Goal: Task Accomplishment & Management: Manage account settings

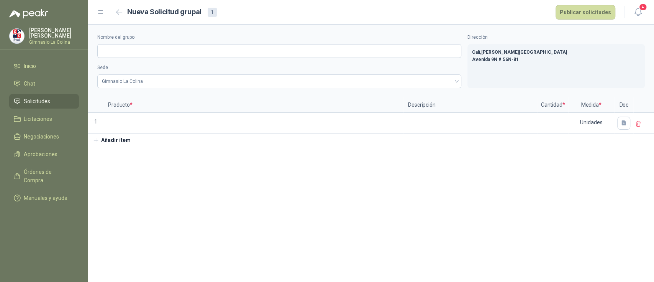
click at [41, 99] on span "Solicitudes" at bounding box center [37, 101] width 26 height 8
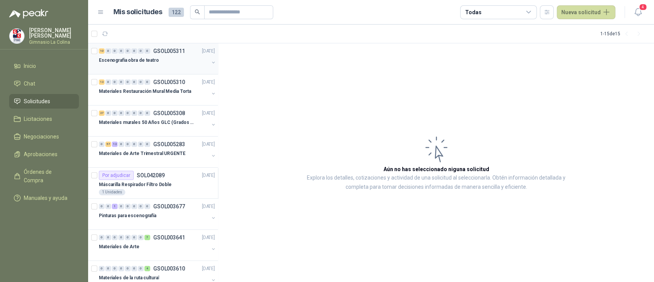
click at [210, 65] on button "button" at bounding box center [213, 62] width 6 height 6
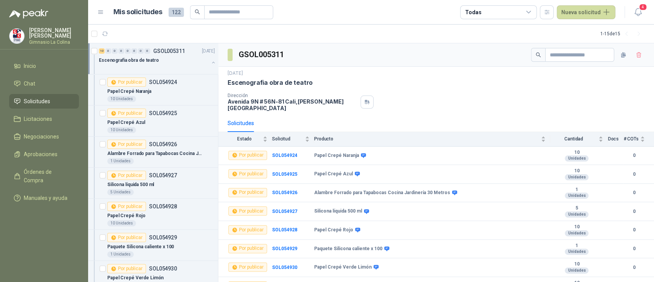
click at [210, 64] on button "button" at bounding box center [213, 62] width 6 height 6
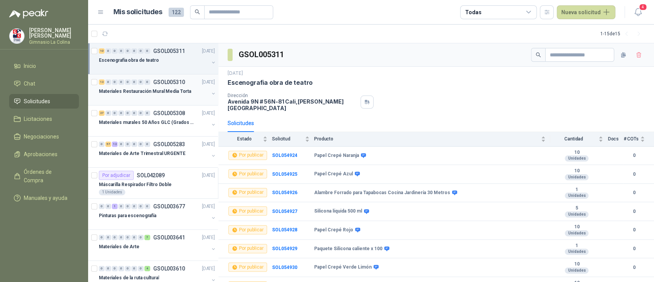
click at [131, 90] on p "Materiales Restauración Mural Media Torta" at bounding box center [145, 91] width 92 height 7
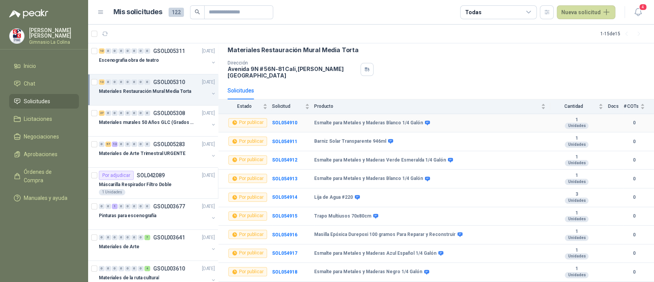
scroll to position [116, 0]
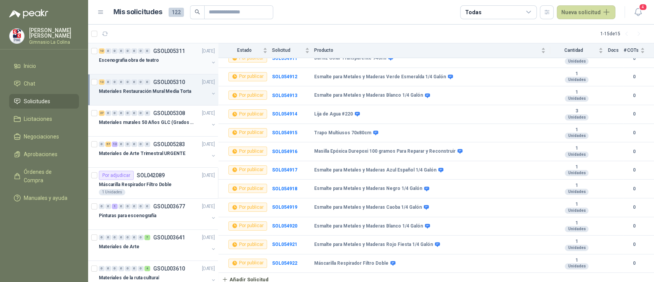
click at [134, 59] on p "Escenografia obra de teatro" at bounding box center [129, 60] width 60 height 7
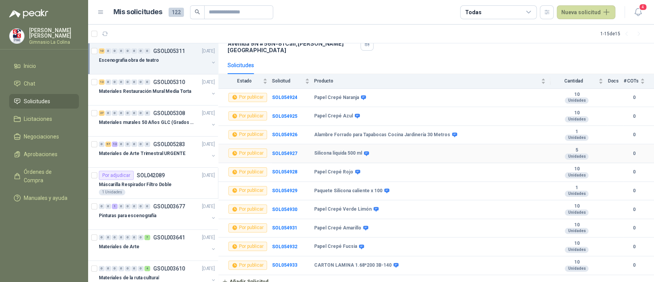
scroll to position [59, 0]
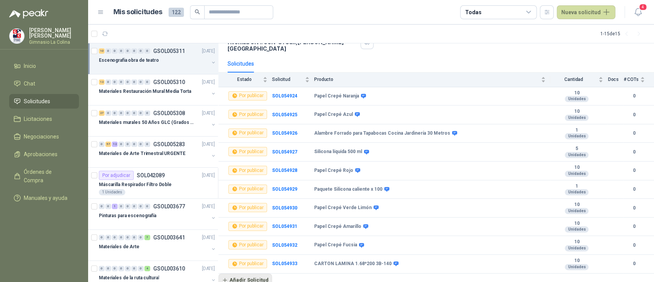
click at [261, 273] on button "Añadir Solicitud" at bounding box center [245, 279] width 54 height 13
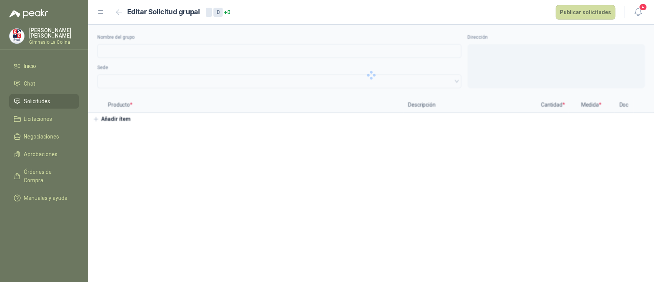
type input "**********"
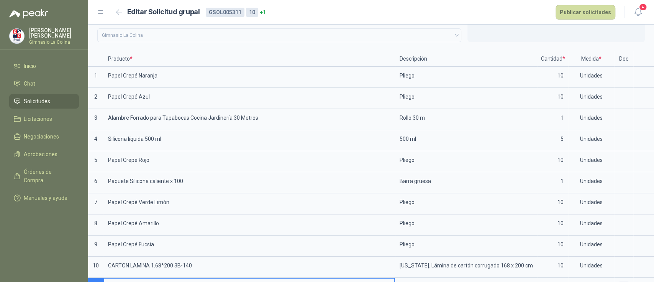
scroll to position [75, 0]
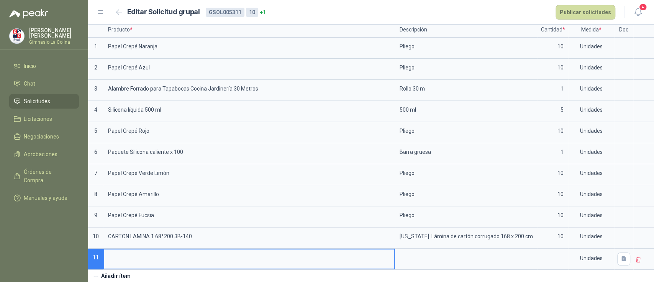
click at [33, 101] on span "Solicitudes" at bounding box center [37, 101] width 26 height 8
